Goal: Information Seeking & Learning: Learn about a topic

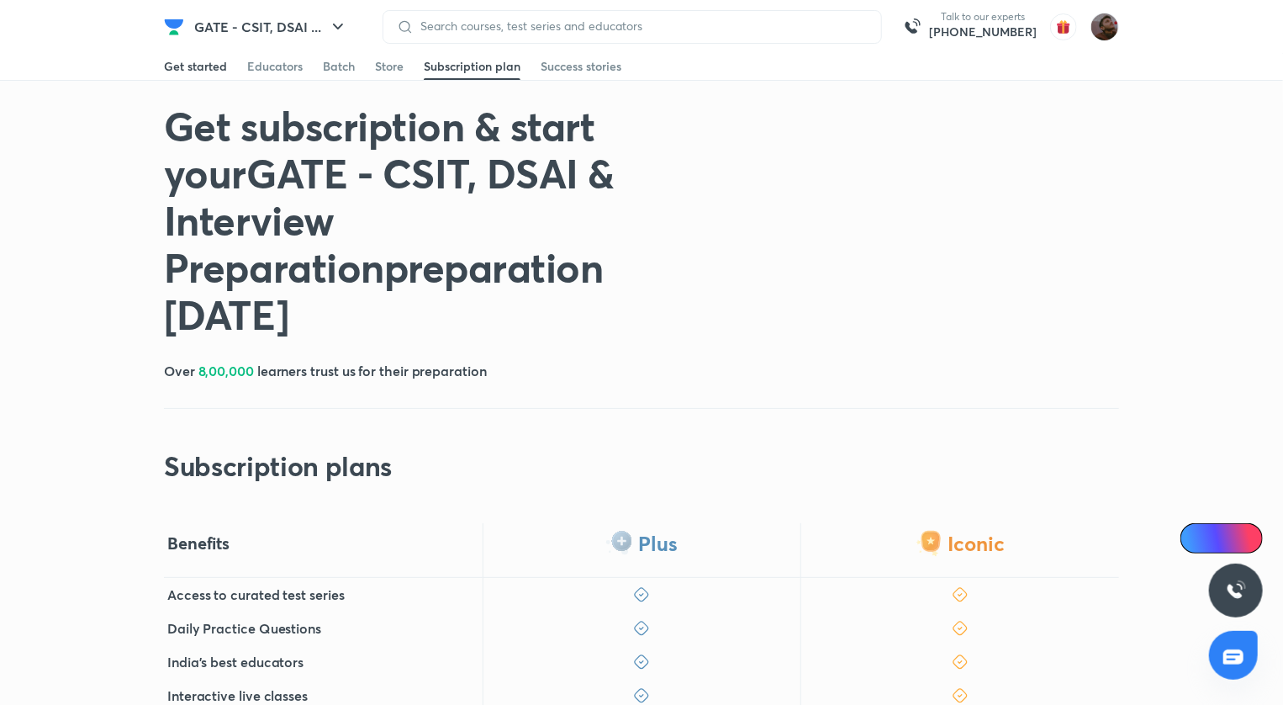
click at [211, 68] on div "Get started" at bounding box center [195, 66] width 63 height 17
click at [1097, 13] on picture at bounding box center [1105, 27] width 29 height 29
click at [1097, 23] on img at bounding box center [1105, 27] width 29 height 29
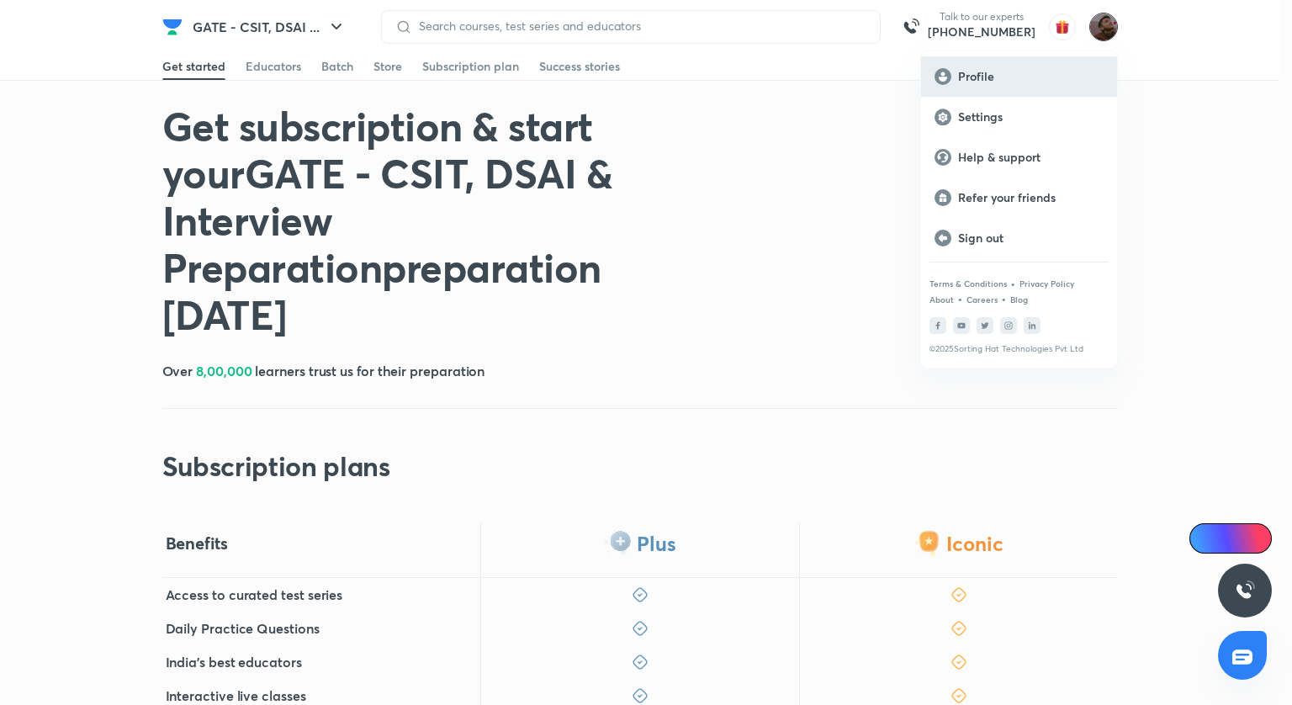
click at [995, 71] on p "Profile" at bounding box center [1030, 76] width 145 height 15
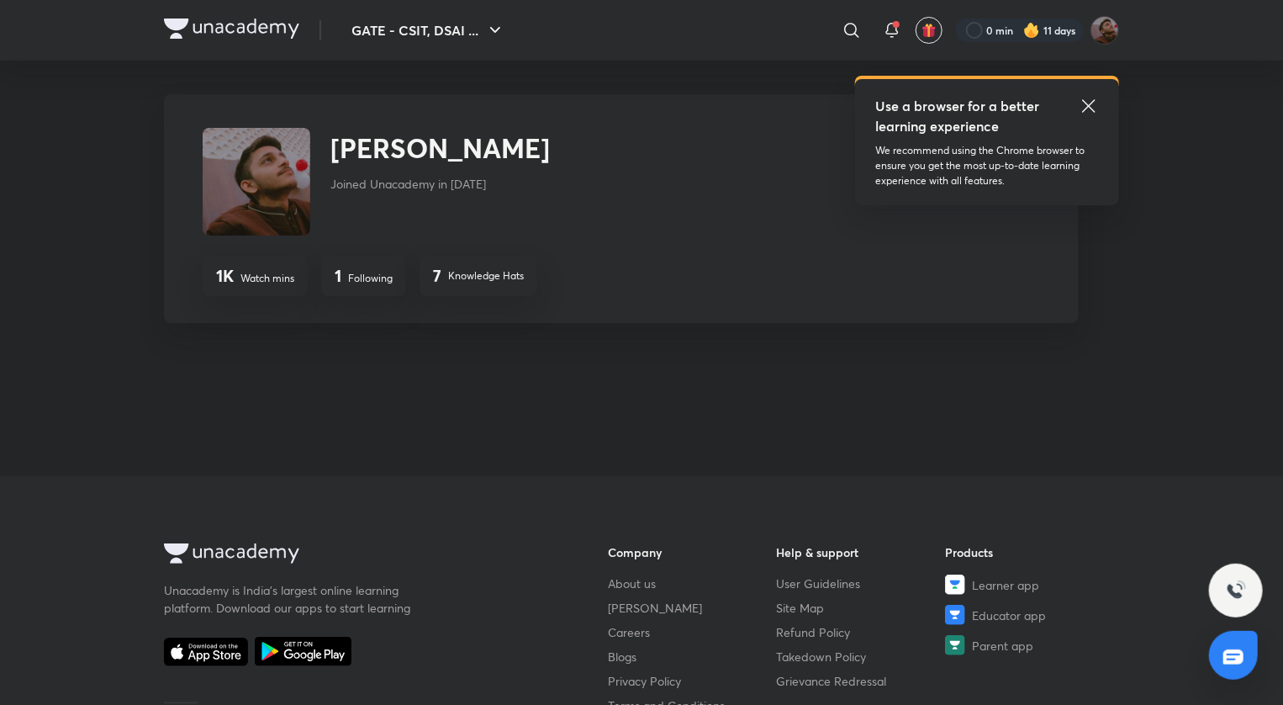
click at [1083, 104] on icon at bounding box center [1089, 106] width 20 height 20
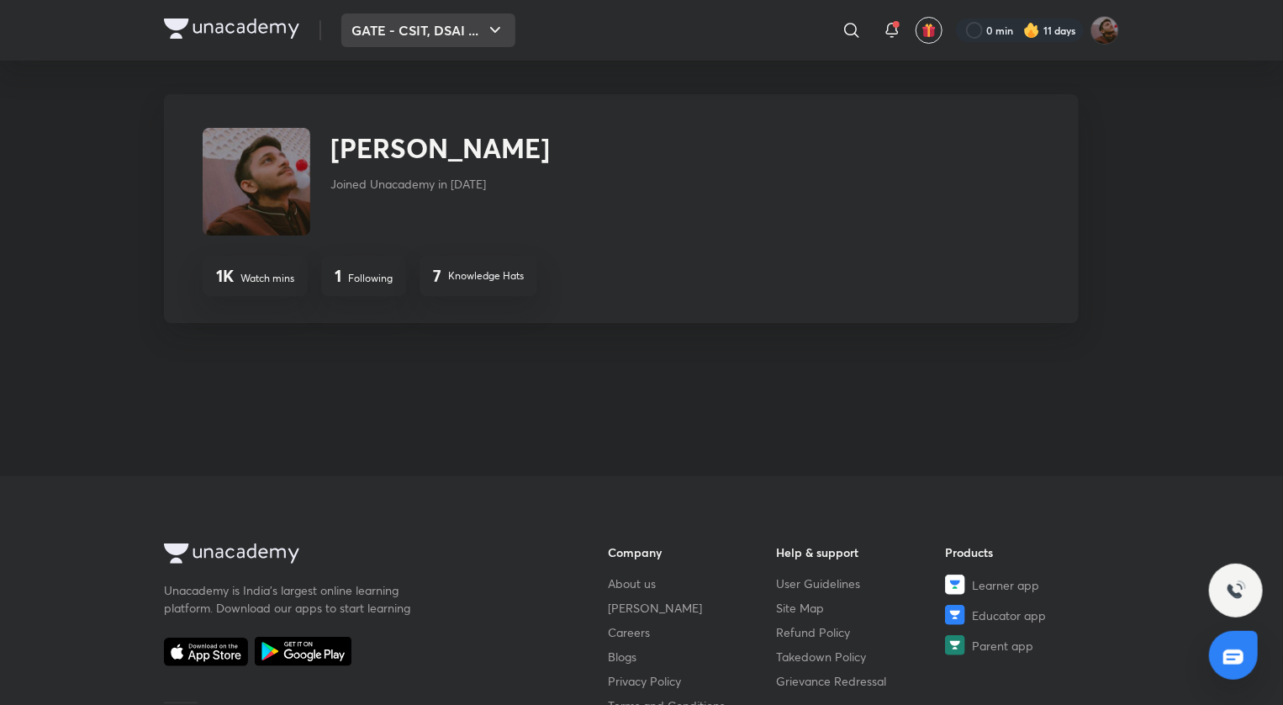
click at [466, 30] on button "GATE - CSIT, DSAI ..." at bounding box center [428, 30] width 174 height 34
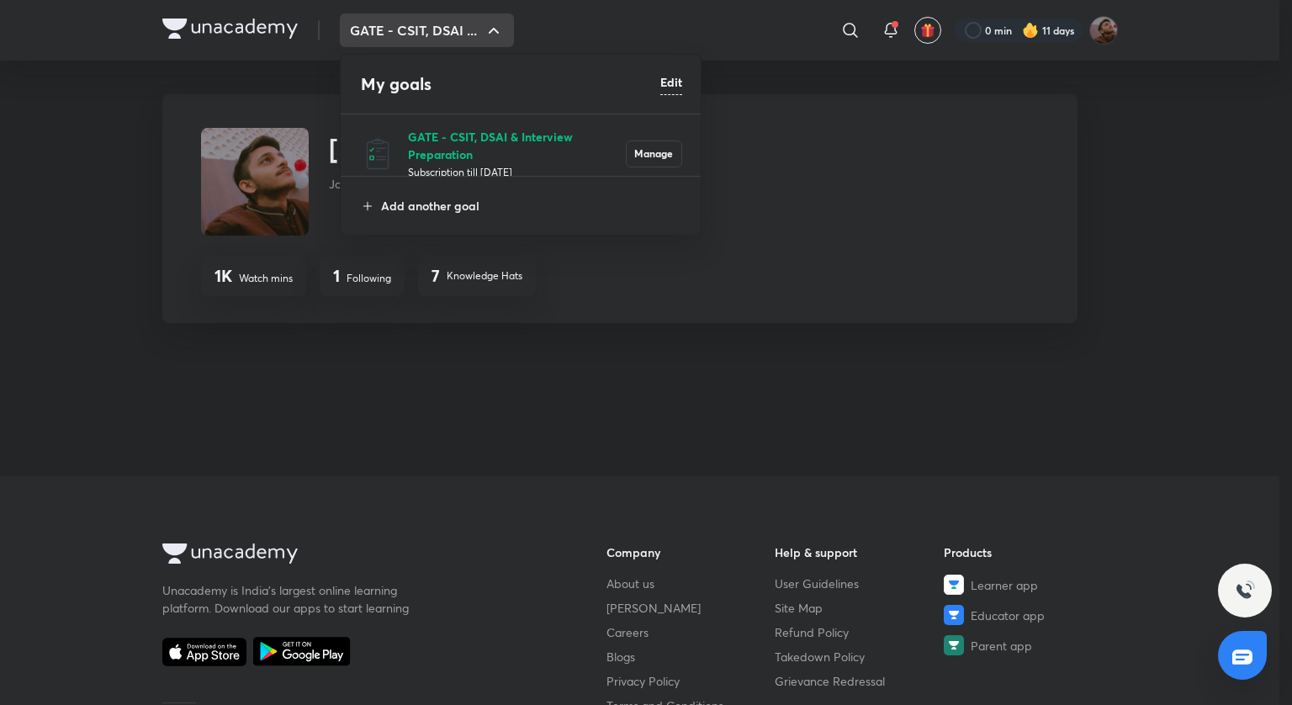
click at [459, 143] on p "GATE - CSIT, DSAI & Interview Preparation" at bounding box center [517, 145] width 218 height 35
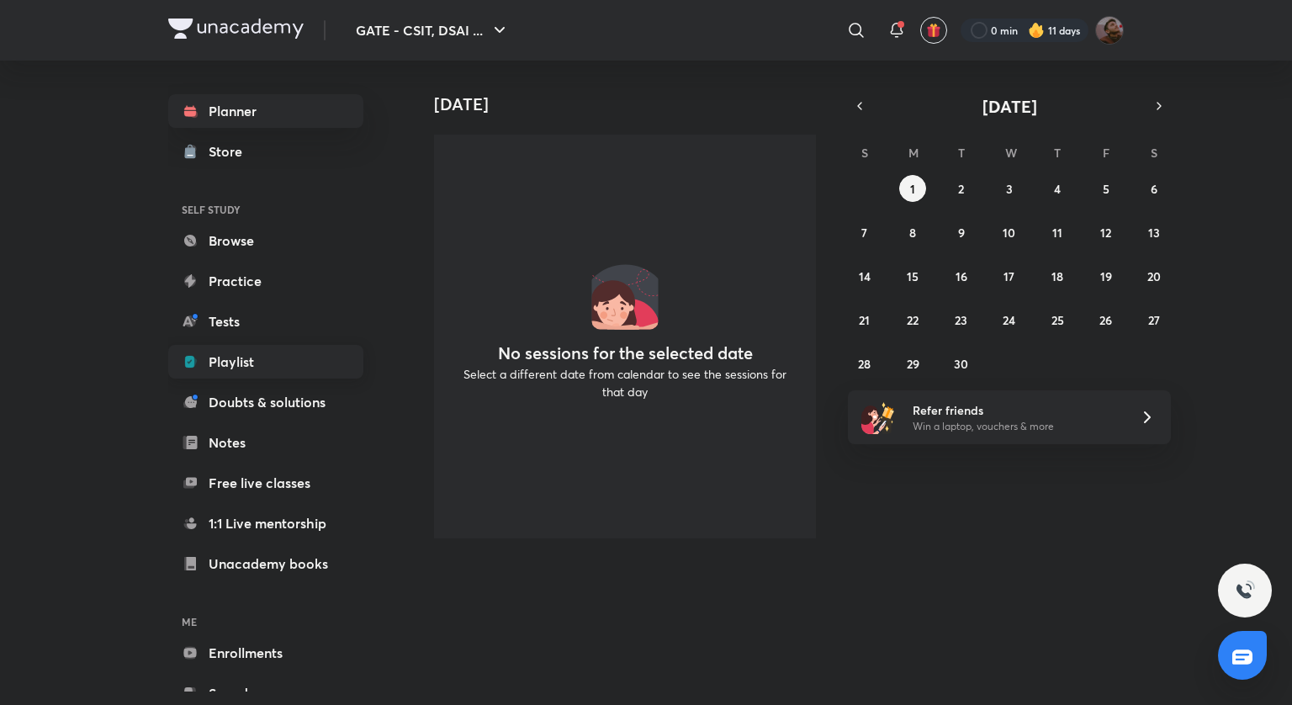
click at [272, 366] on link "Playlist" at bounding box center [265, 362] width 195 height 34
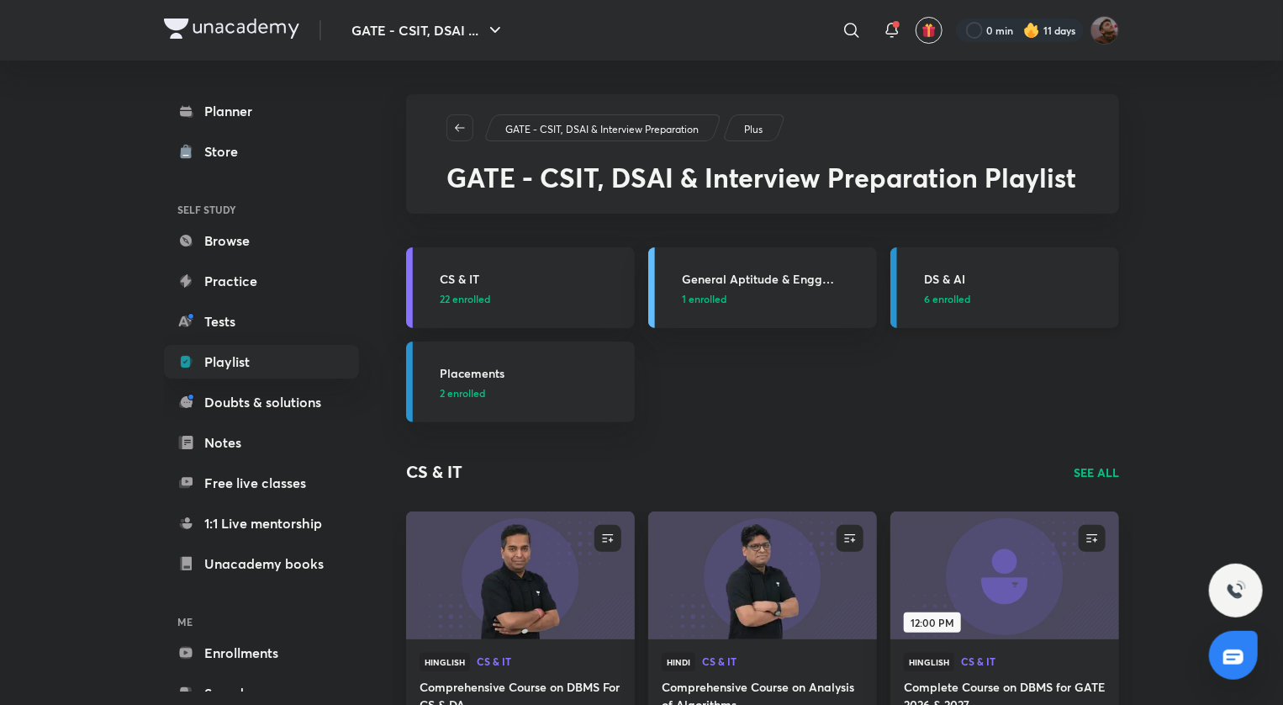
click at [955, 286] on h3 "DS & AI" at bounding box center [1016, 279] width 185 height 18
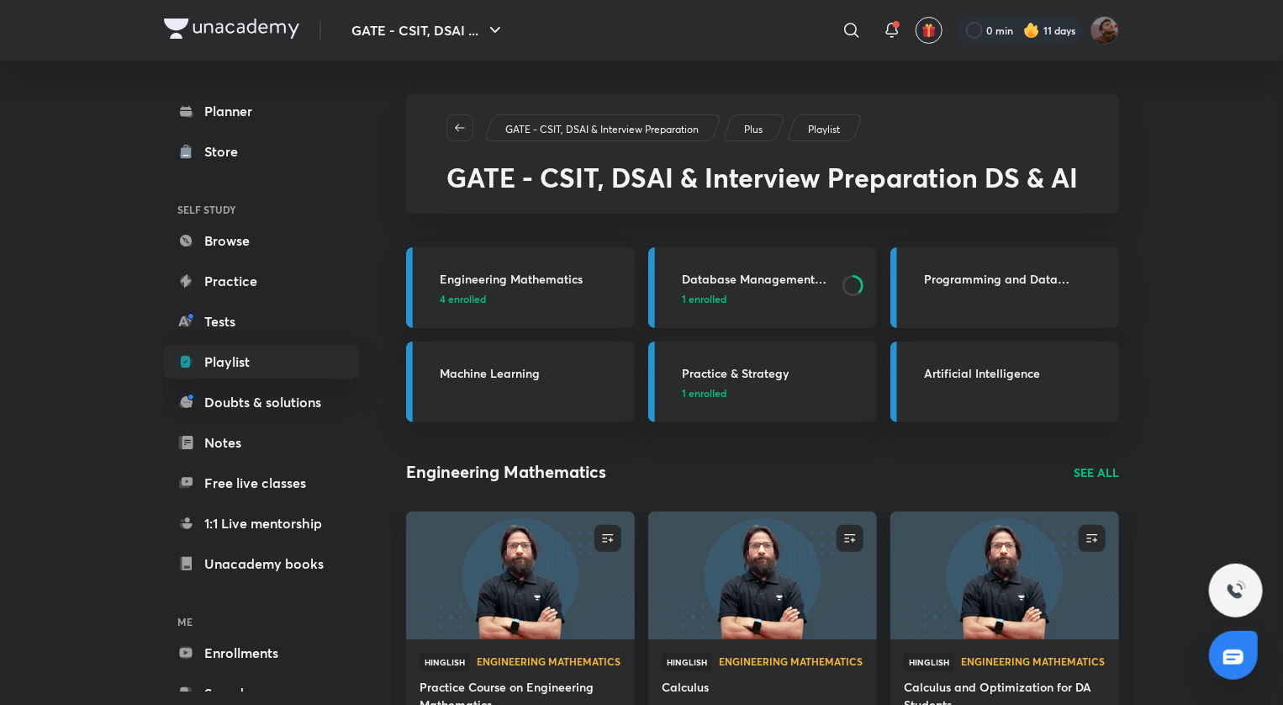
click at [794, 278] on h3 "Database Management System and Data Warehousing" at bounding box center [757, 279] width 151 height 18
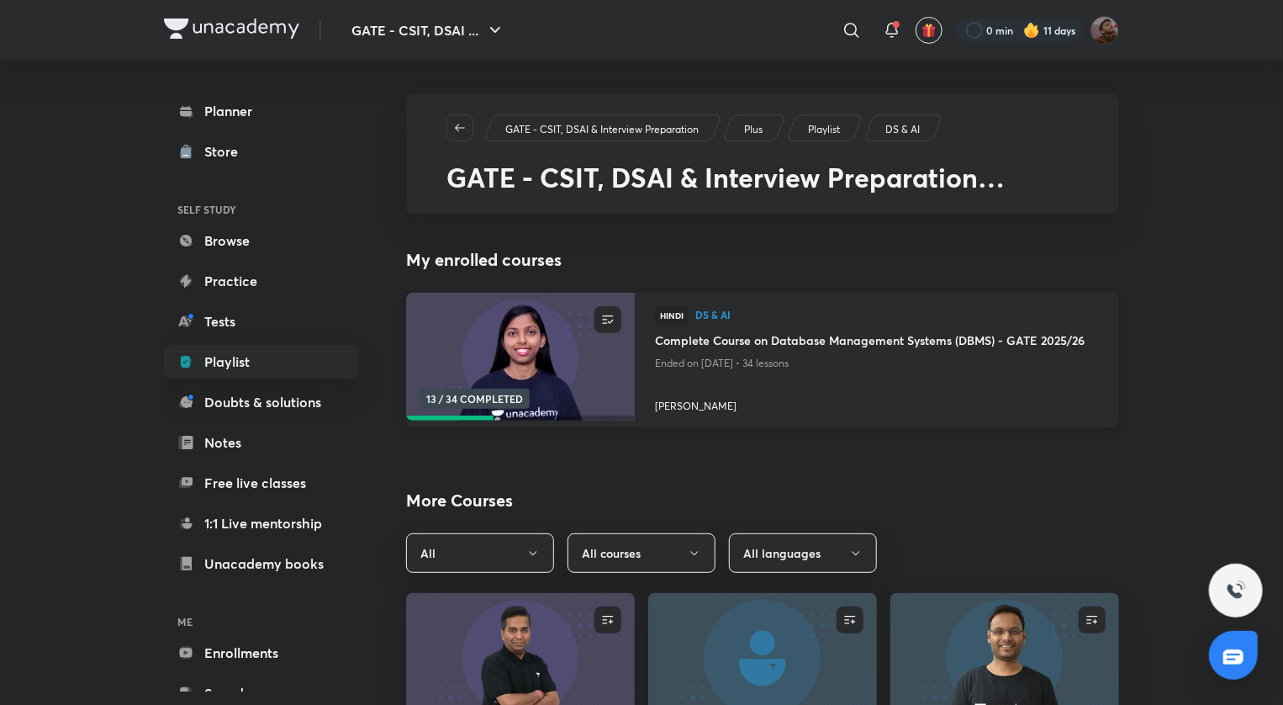
click at [801, 337] on h4 "Complete Course on Database Management Systems (DBMS) - GATE 2025/26" at bounding box center [877, 341] width 444 height 21
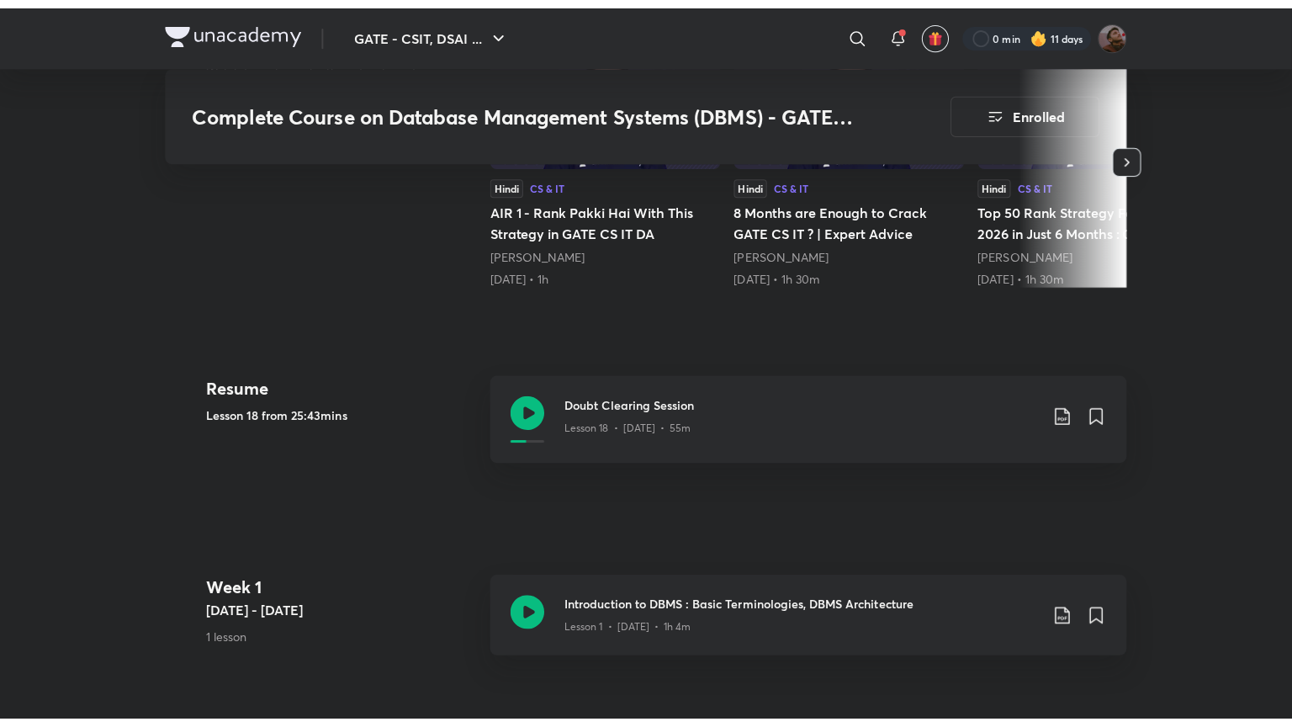
scroll to position [651, 0]
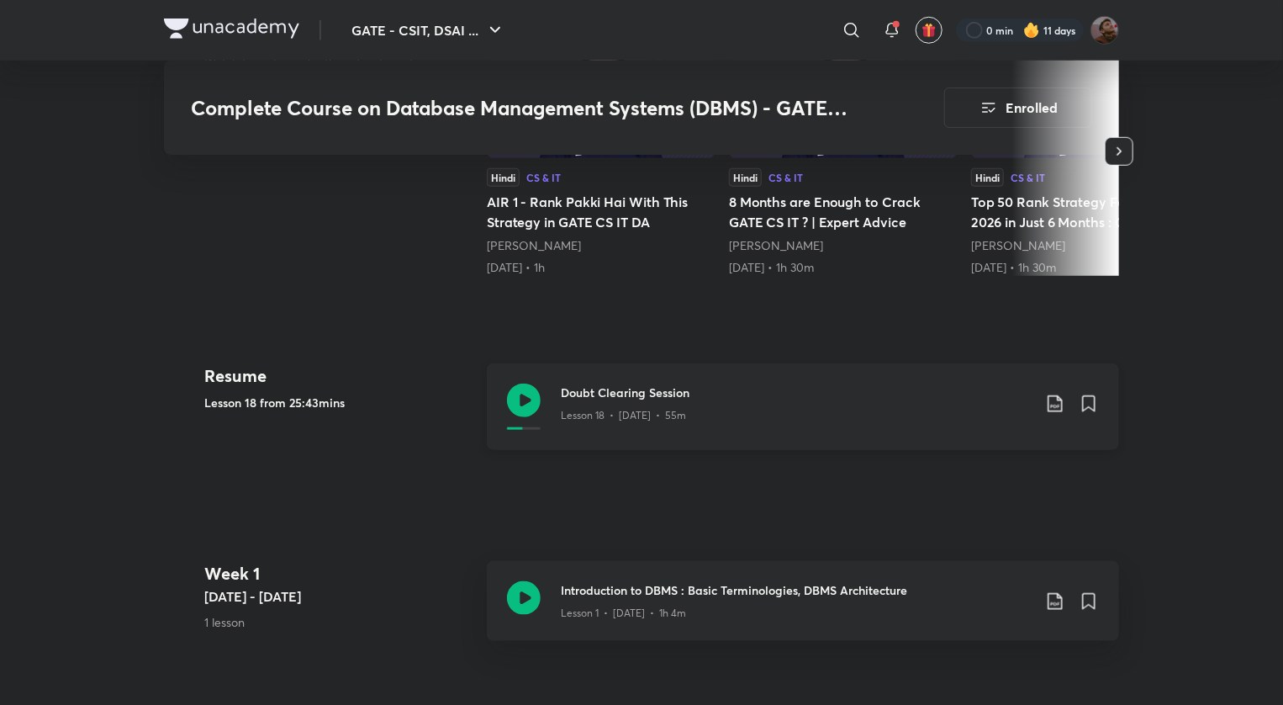
click at [747, 394] on h3 "Doubt Clearing Session" at bounding box center [796, 392] width 471 height 18
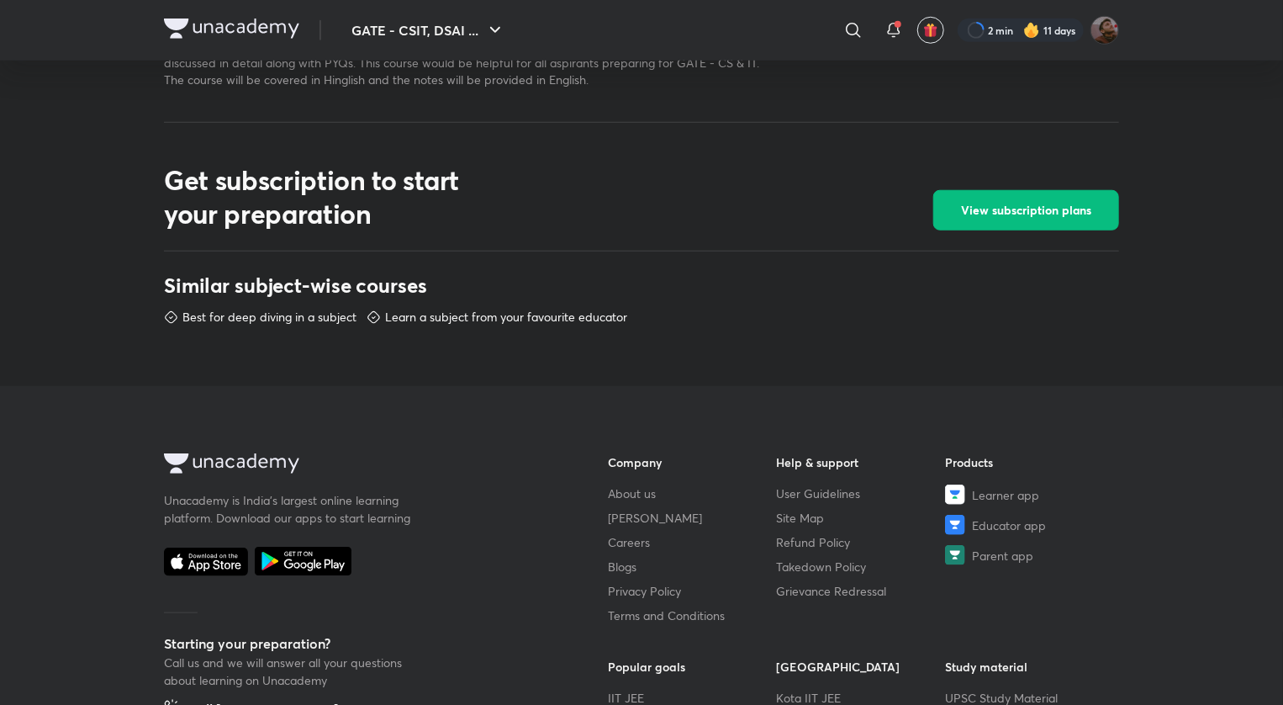
click at [56, 669] on footer "Unacademy is India’s largest online learning platform. Download our apps to sta…" at bounding box center [641, 666] width 1283 height 560
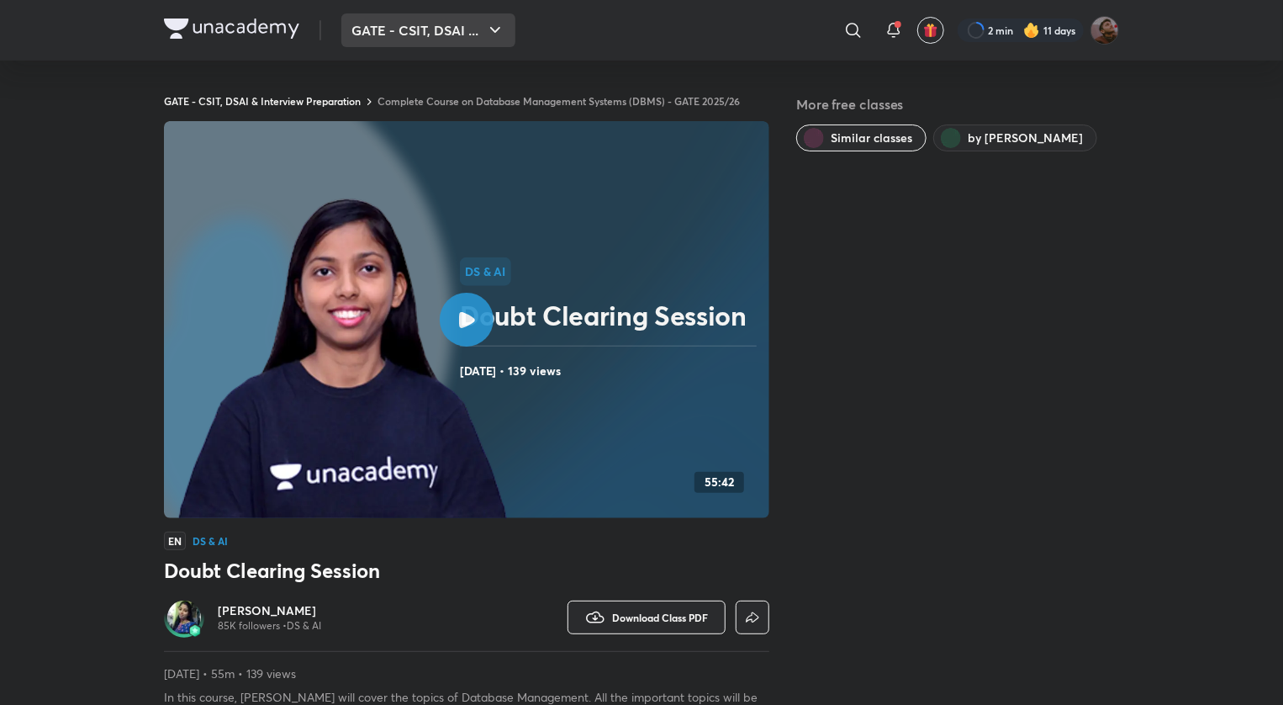
click at [407, 33] on button "GATE - CSIT, DSAI ..." at bounding box center [428, 30] width 174 height 34
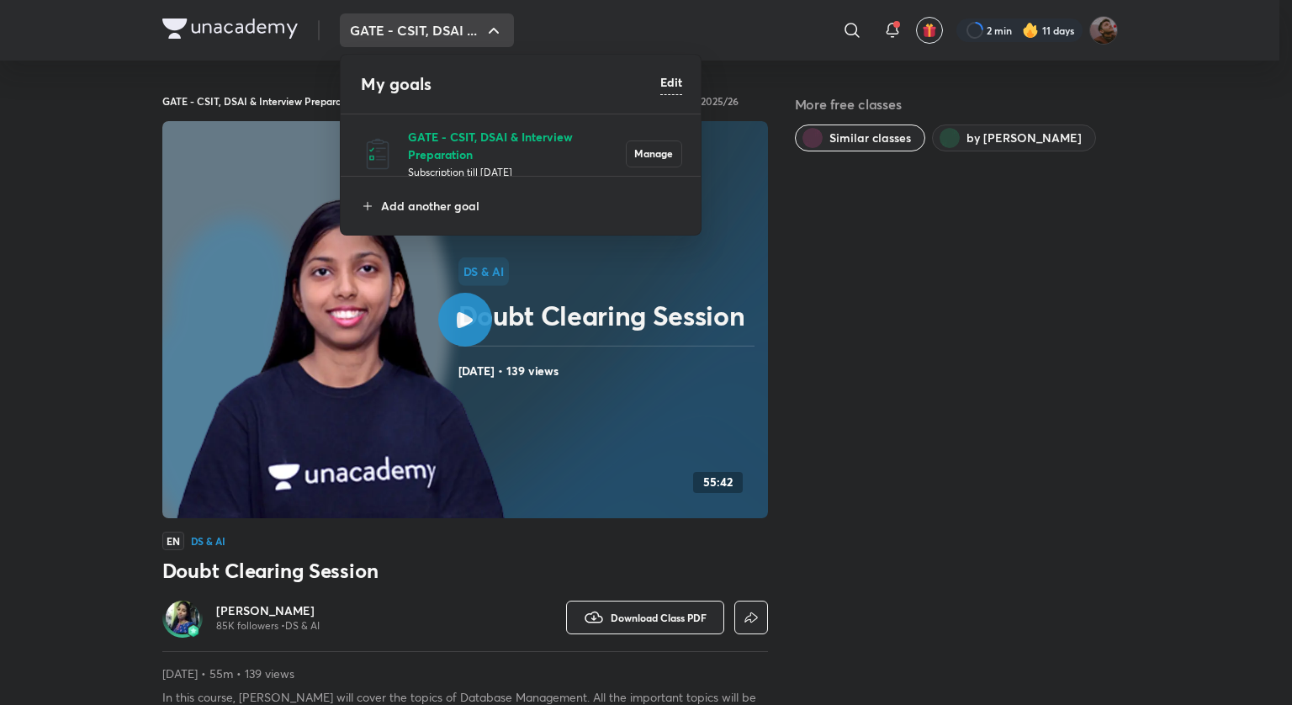
click at [431, 149] on p "GATE - CSIT, DSAI & Interview Preparation" at bounding box center [517, 145] width 218 height 35
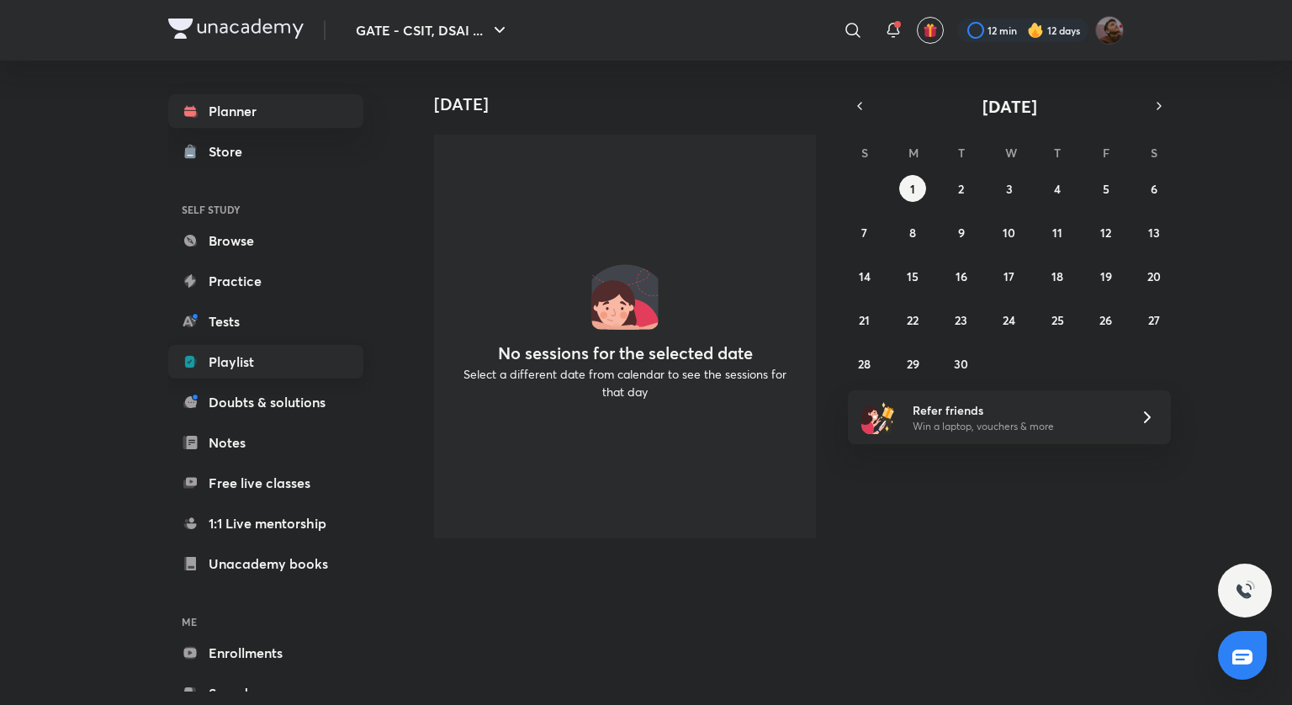
click at [242, 362] on link "Playlist" at bounding box center [265, 362] width 195 height 34
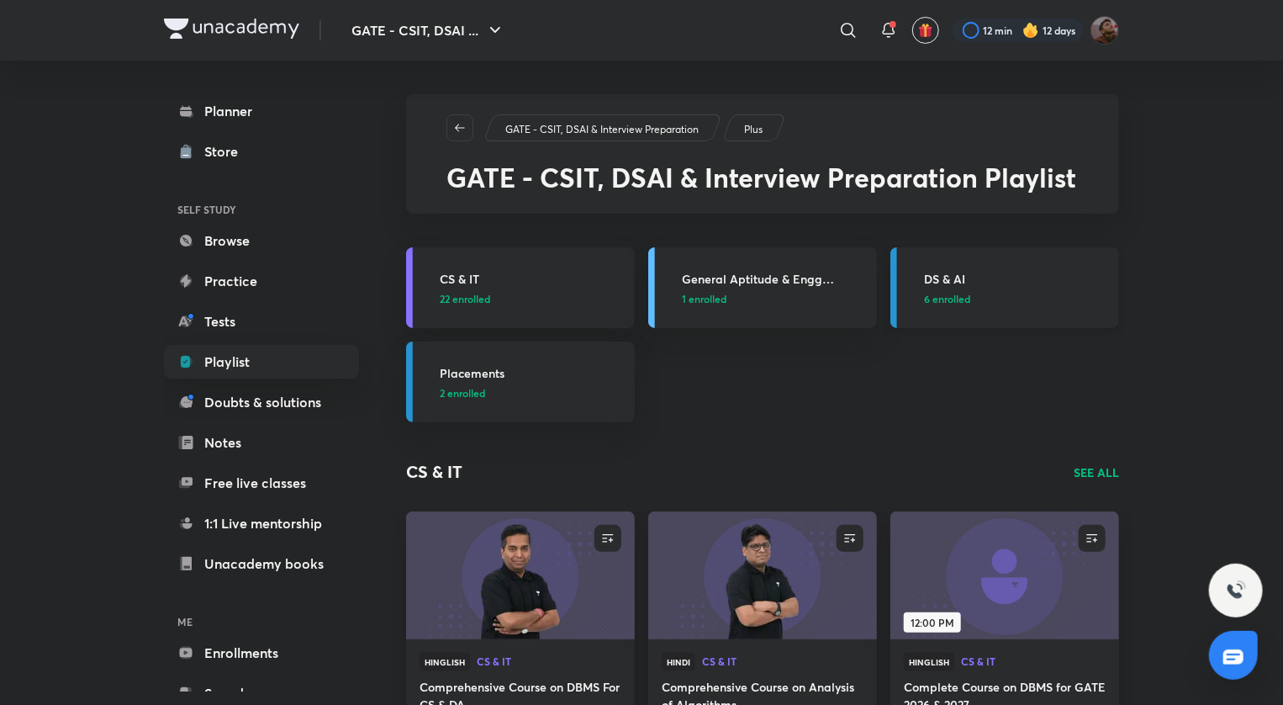
click at [959, 299] on span "6 enrolled" at bounding box center [947, 298] width 46 height 15
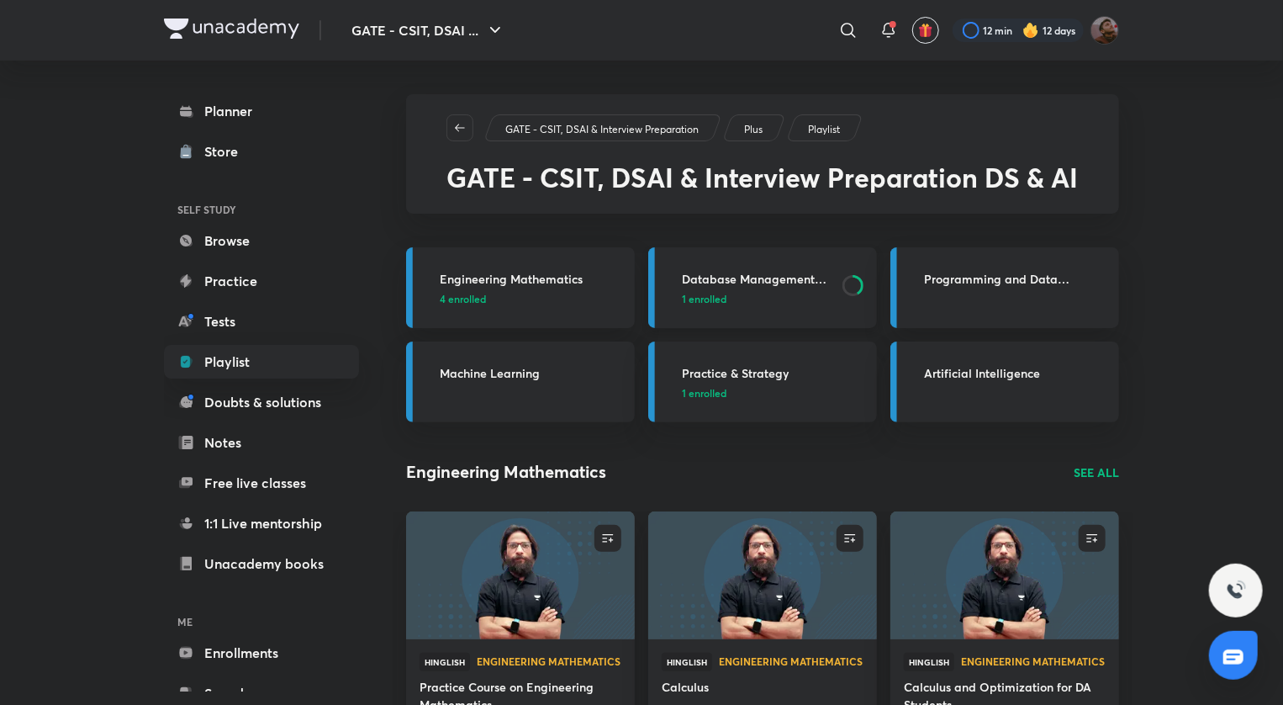
click at [774, 304] on p "1 enrolled" at bounding box center [757, 298] width 151 height 15
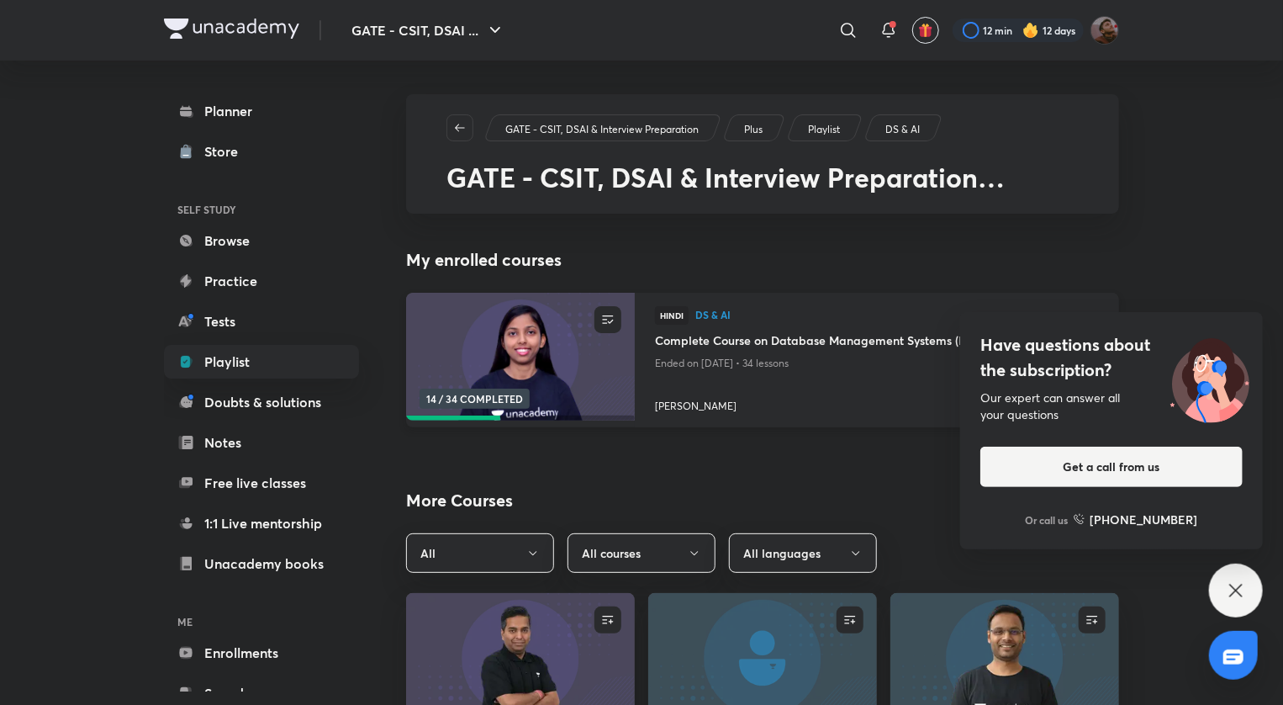
click at [777, 335] on h4 "Complete Course on Database Management Systems (DBMS) - GATE 2025/26" at bounding box center [877, 341] width 444 height 21
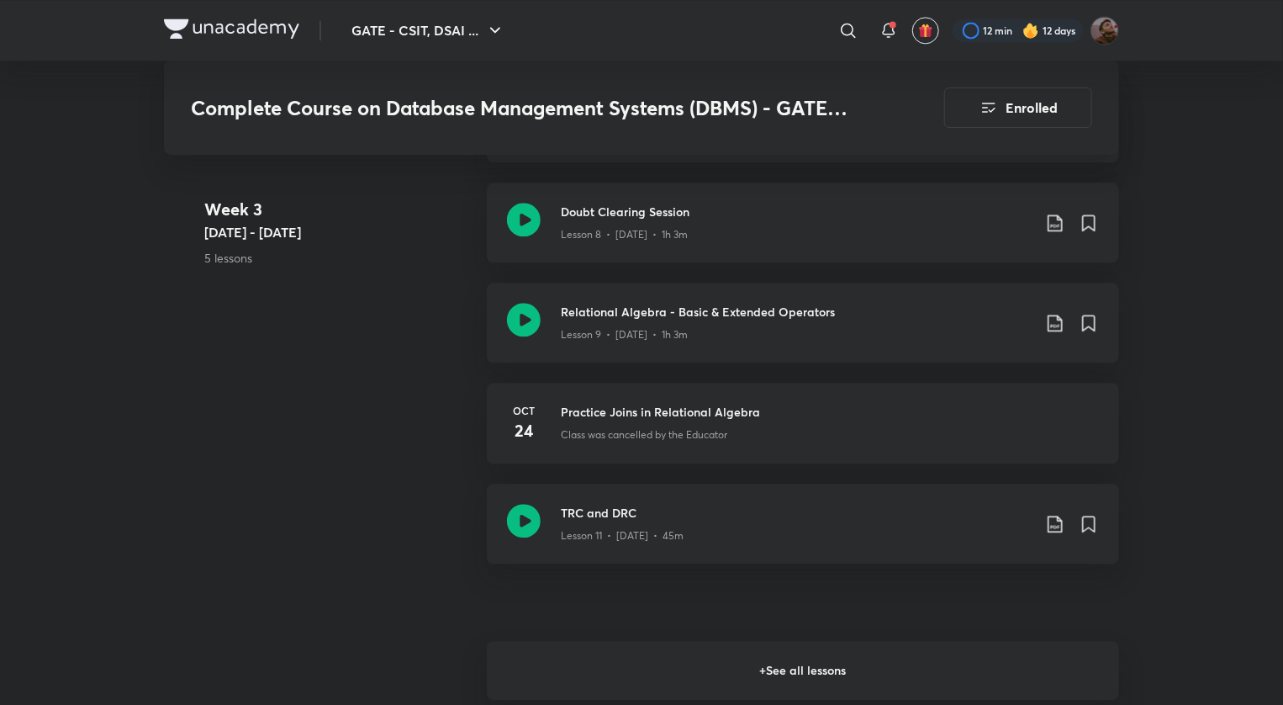
scroll to position [1911, 0]
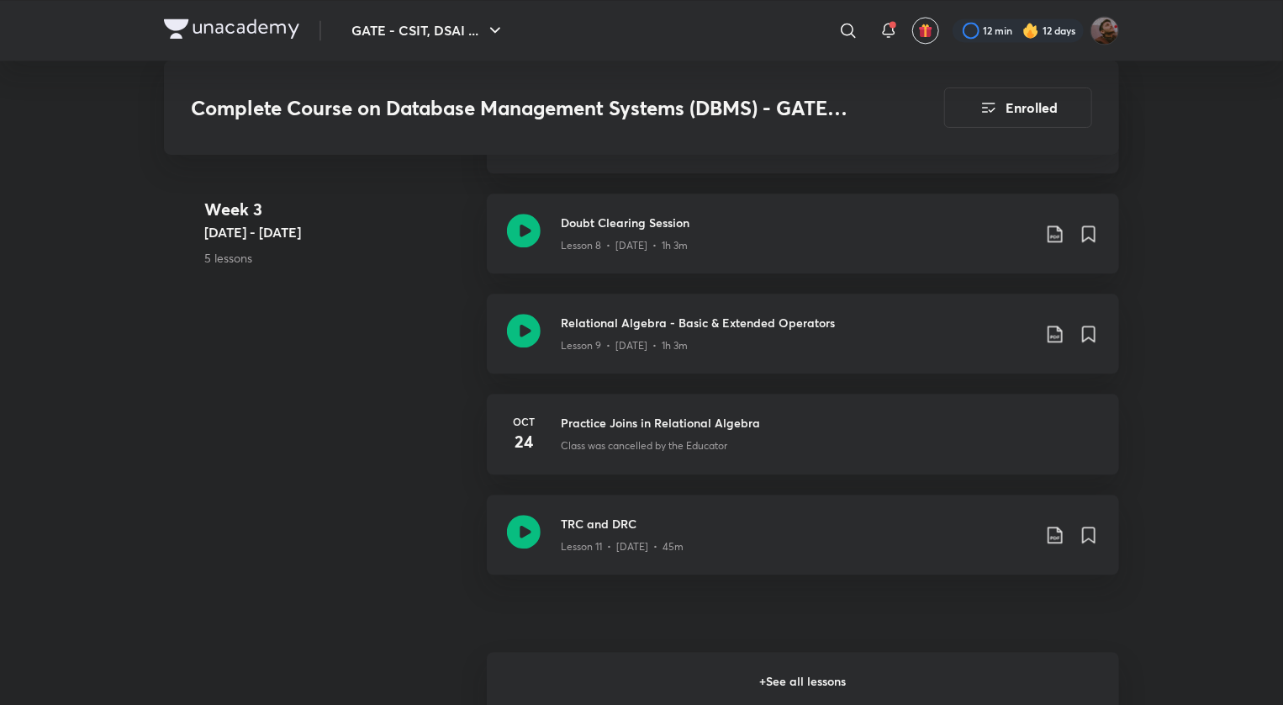
click at [859, 656] on h6 "+ See all lessons" at bounding box center [803, 681] width 632 height 59
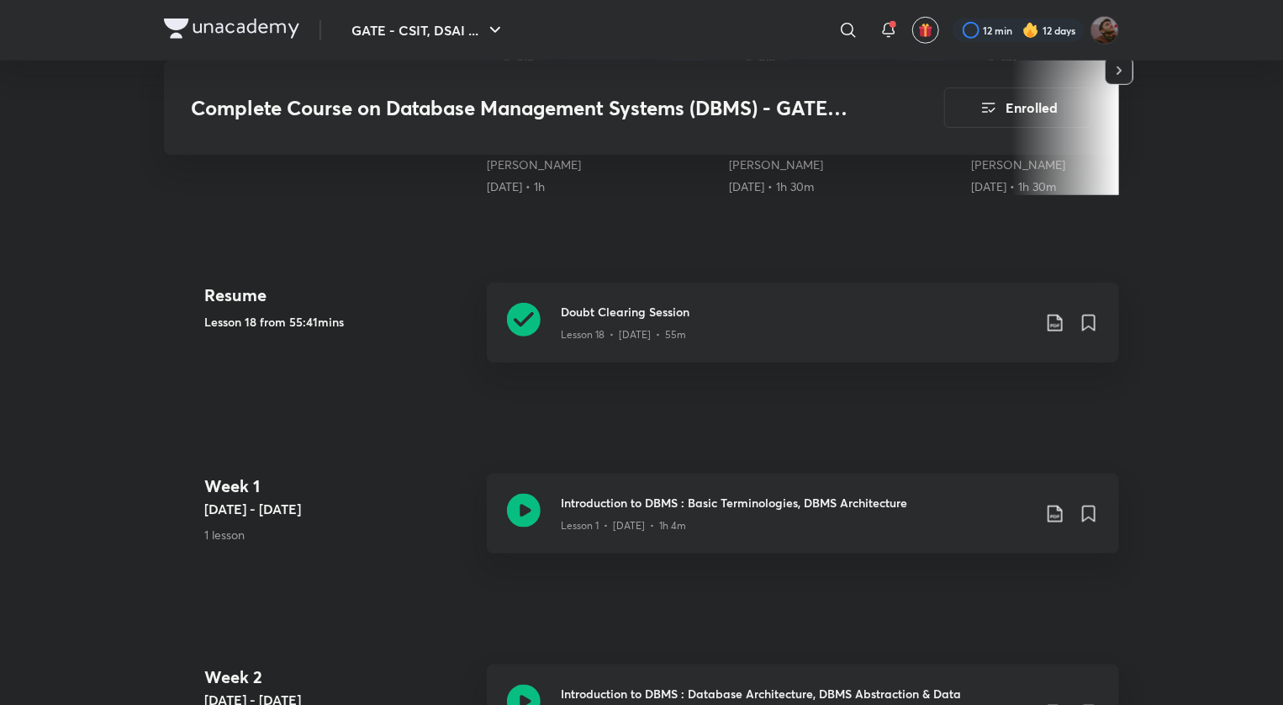
scroll to position [605, 0]
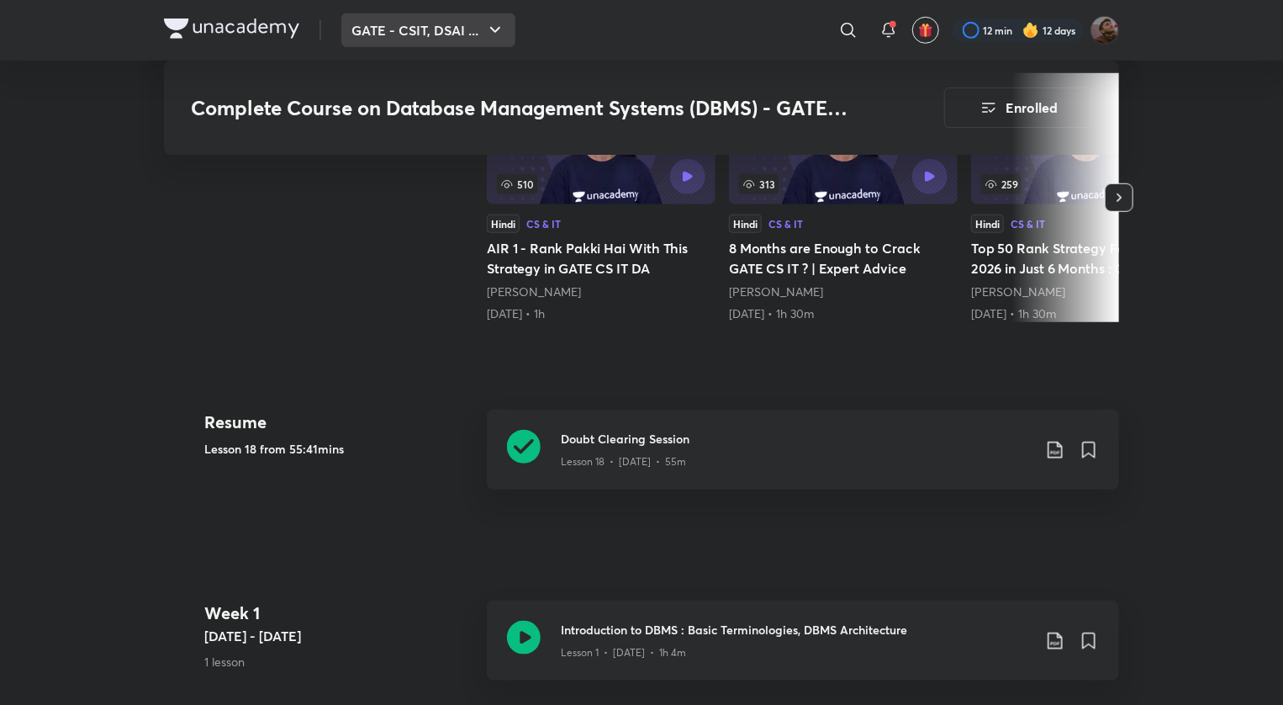
click at [399, 24] on button "GATE - CSIT, DSAI ..." at bounding box center [428, 30] width 174 height 34
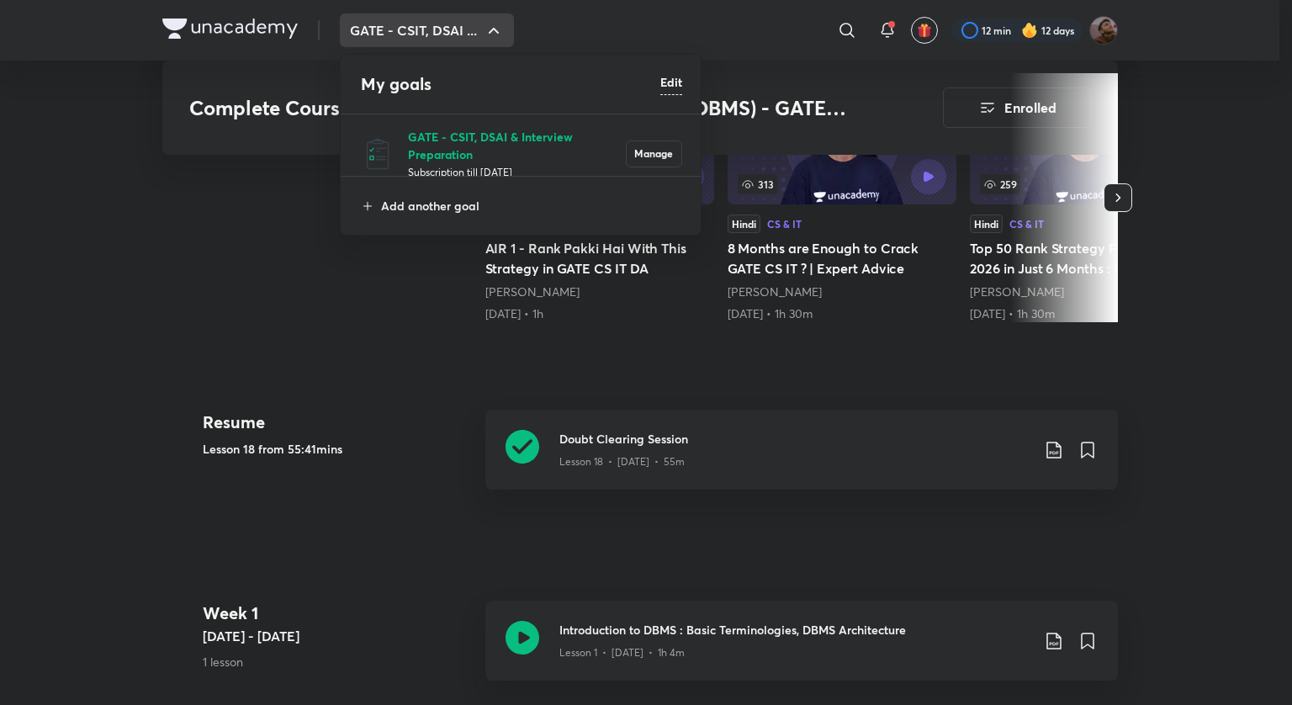
click at [447, 128] on p "GATE - CSIT, DSAI & Interview Preparation" at bounding box center [517, 145] width 218 height 35
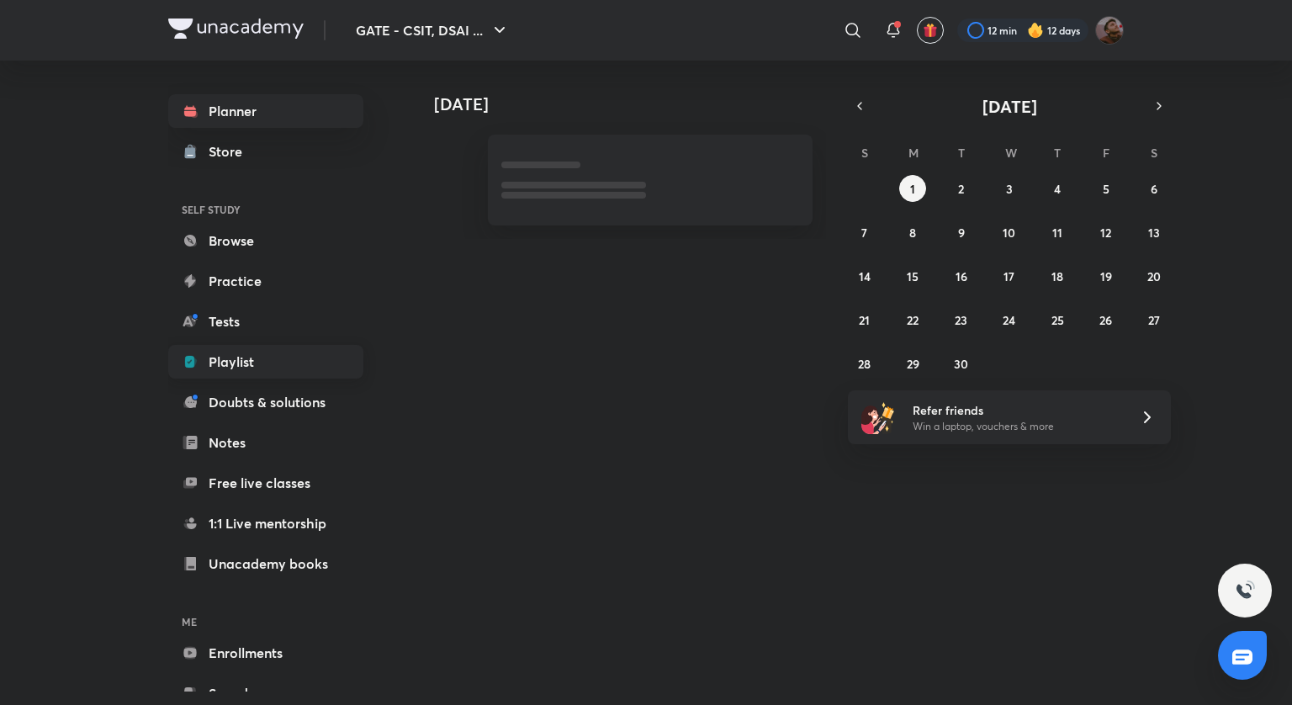
click at [280, 362] on link "Playlist" at bounding box center [265, 362] width 195 height 34
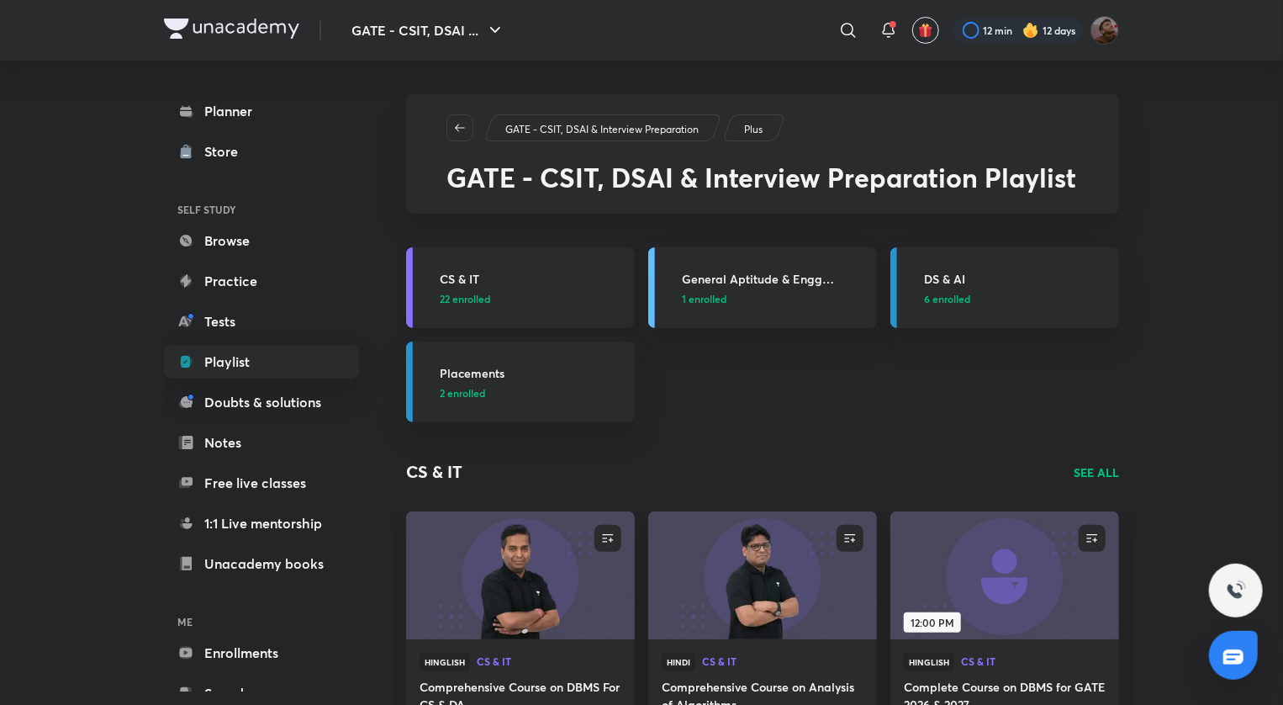
click at [454, 280] on h3 "CS & IT" at bounding box center [532, 279] width 185 height 18
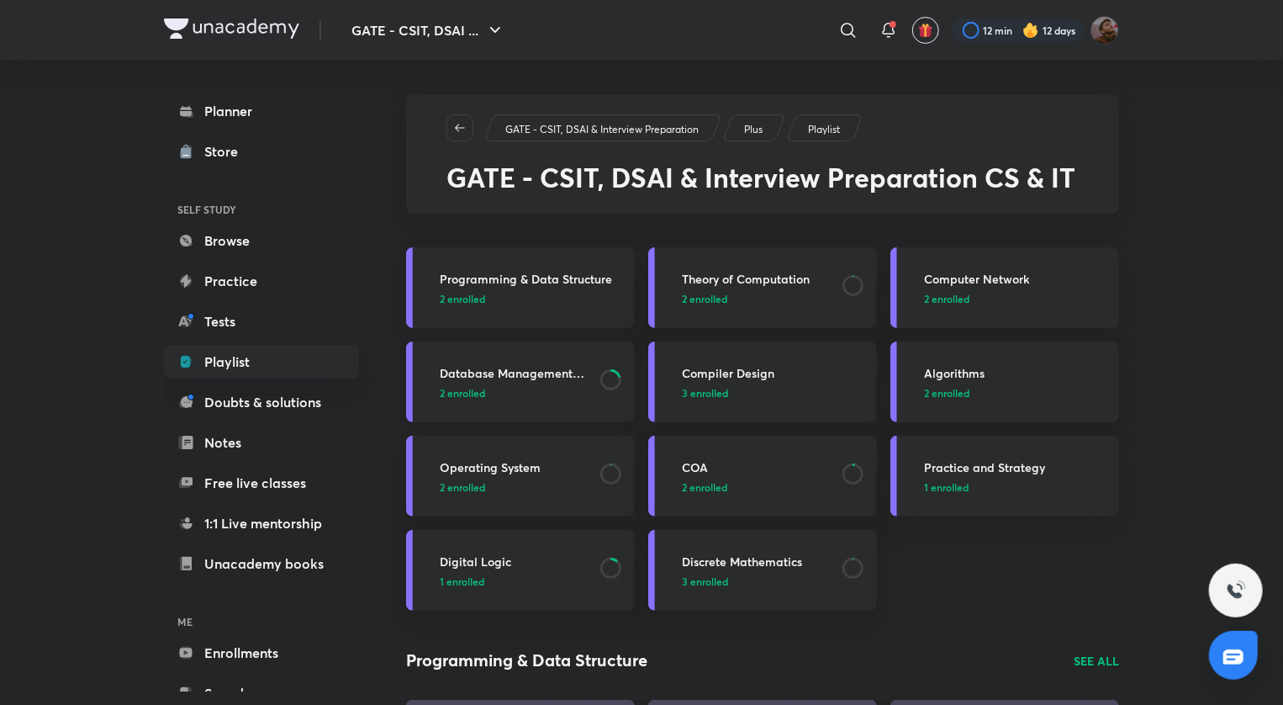
click at [537, 365] on h3 "Database Management System" at bounding box center [515, 373] width 151 height 18
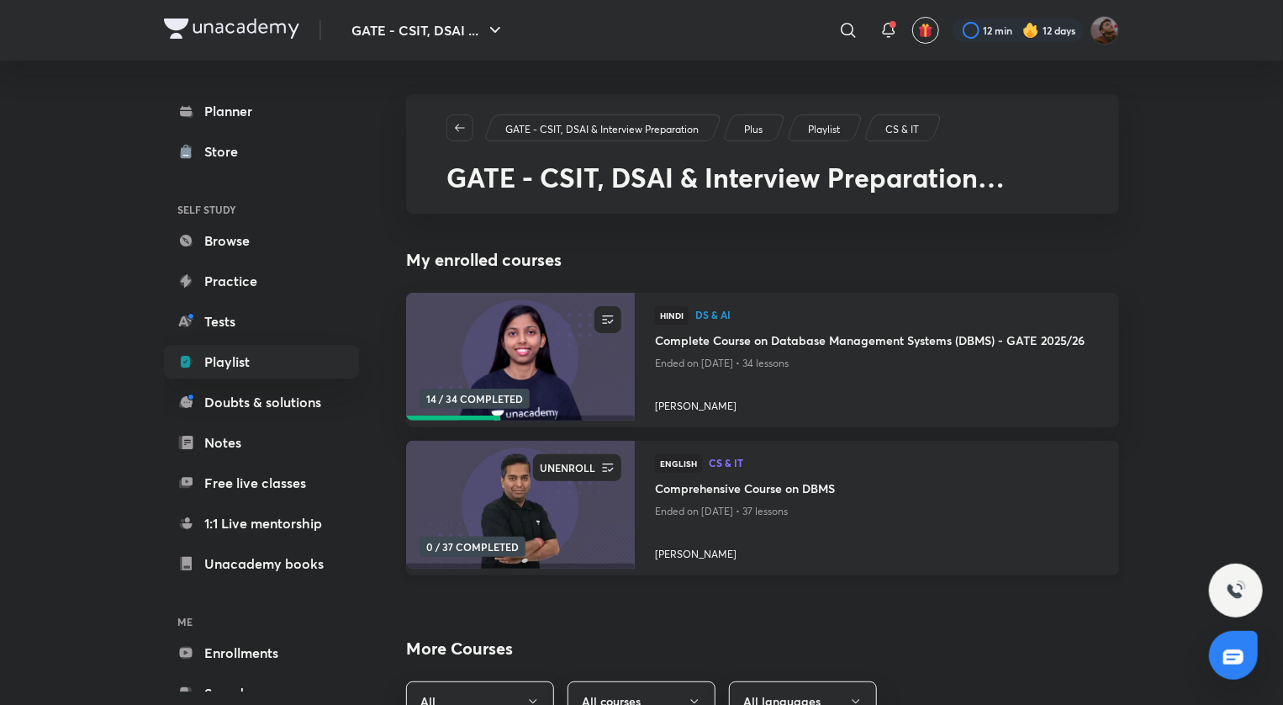
click at [602, 466] on icon "button" at bounding box center [608, 467] width 17 height 17
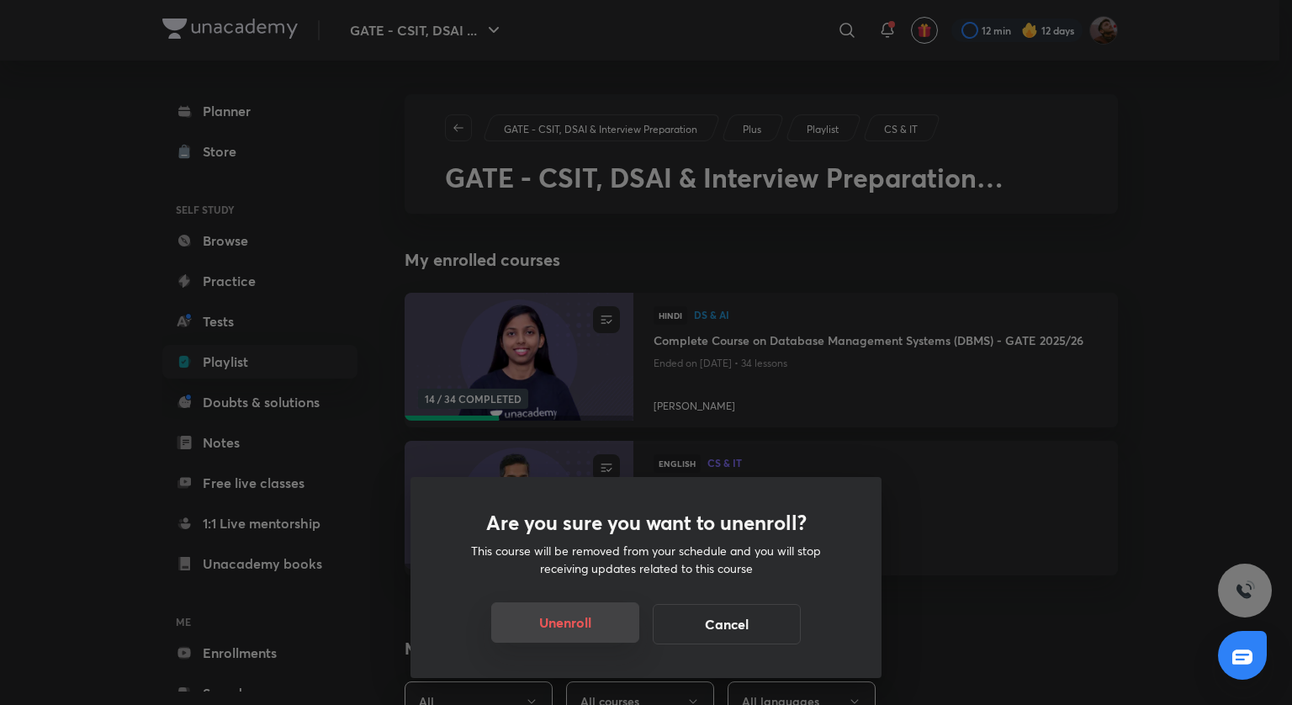
click at [568, 627] on button "Unenroll" at bounding box center [565, 622] width 148 height 40
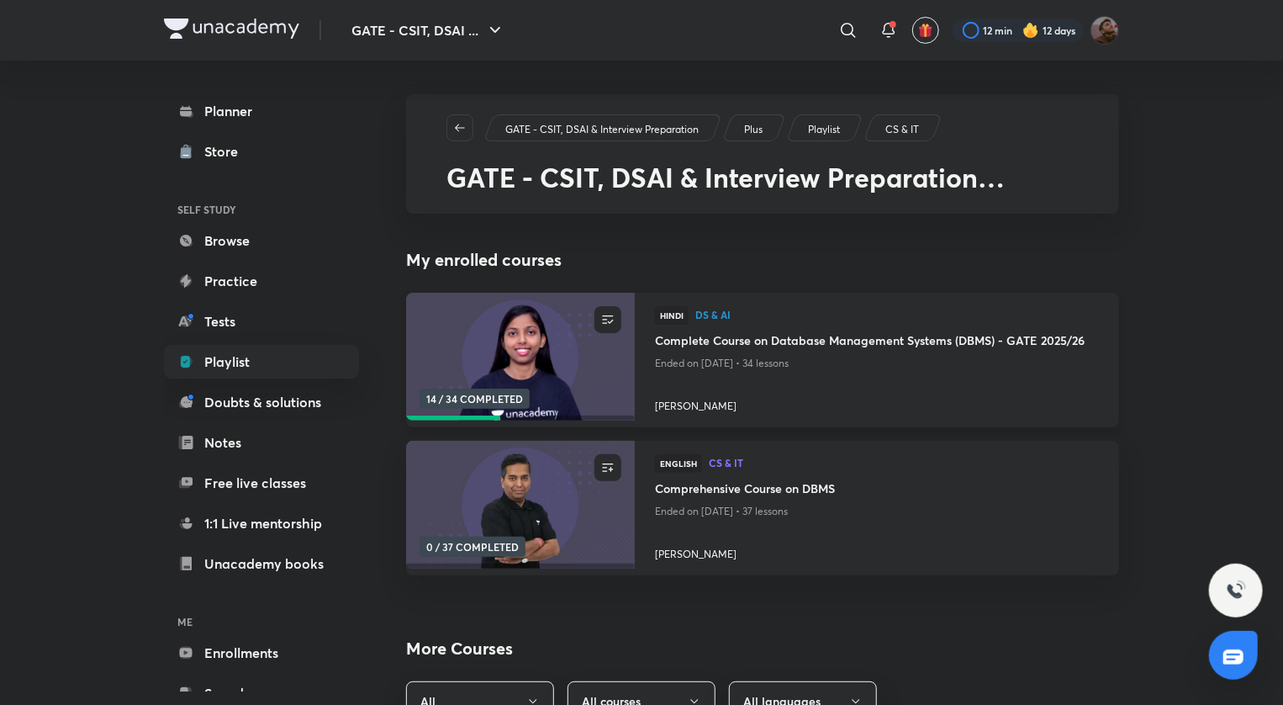
click at [767, 335] on h4 "Complete Course on Database Management Systems (DBMS) - GATE 2025/26" at bounding box center [877, 341] width 444 height 21
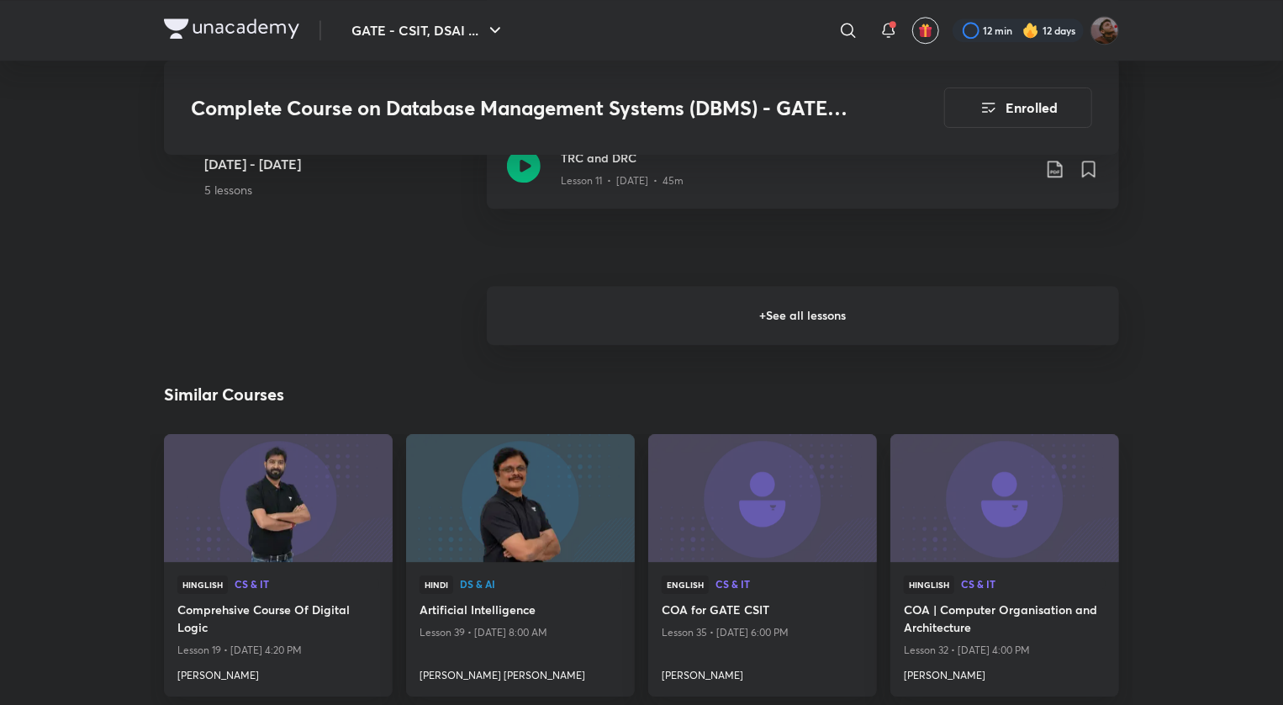
scroll to position [2277, 0]
click at [767, 335] on h6 "+ See all lessons" at bounding box center [803, 315] width 632 height 59
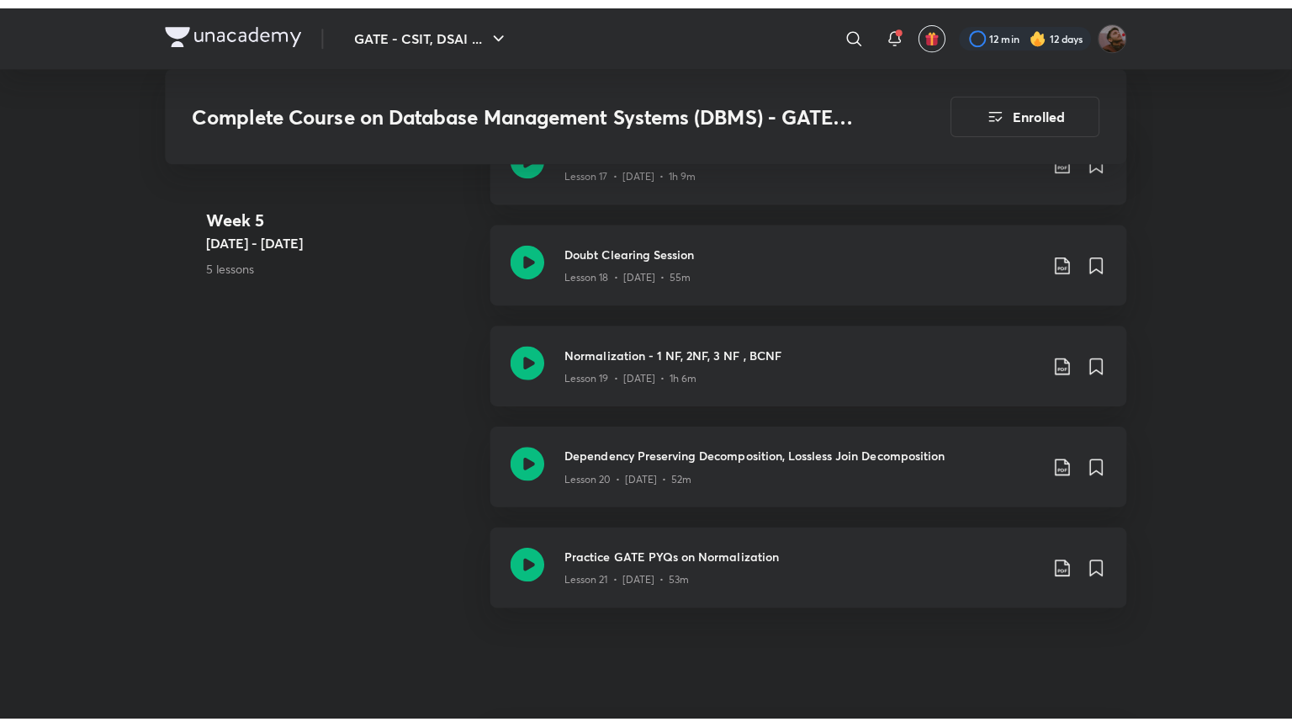
scroll to position [3074, 0]
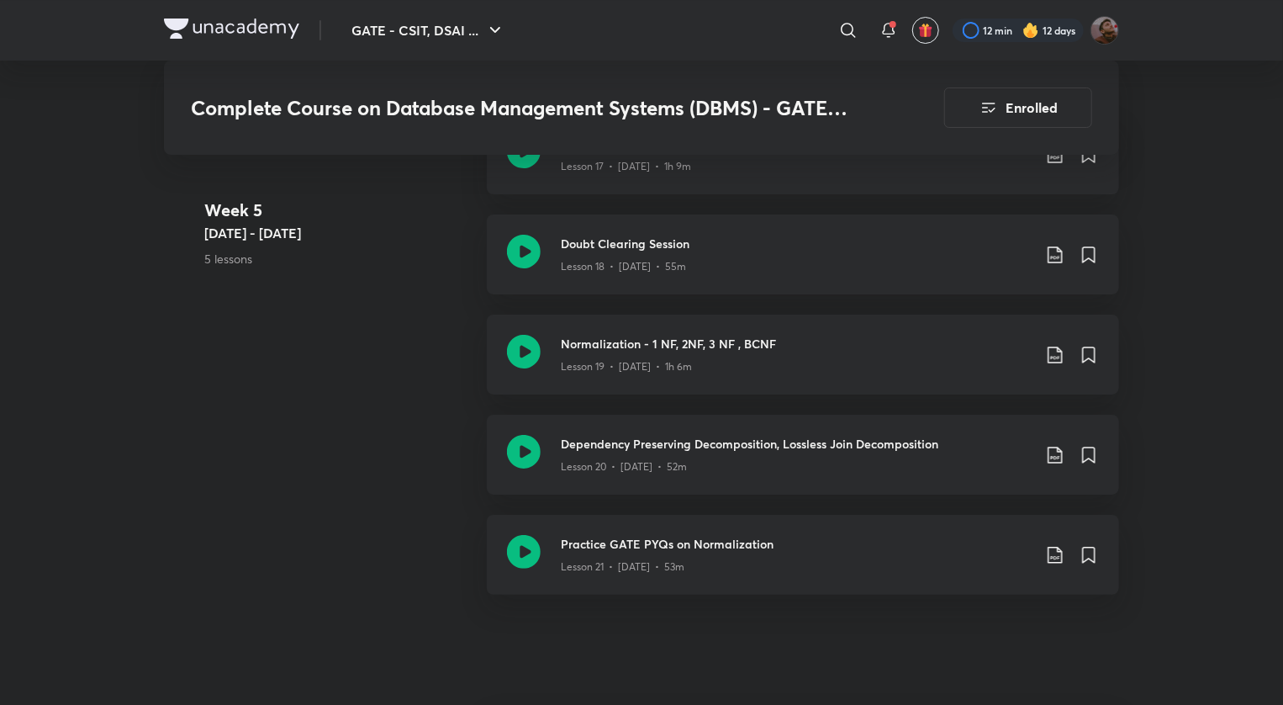
click at [767, 335] on h3 "Normalization - 1 NF, 2NF, 3 NF , BCNF" at bounding box center [796, 344] width 471 height 18
